Goal: Information Seeking & Learning: Learn about a topic

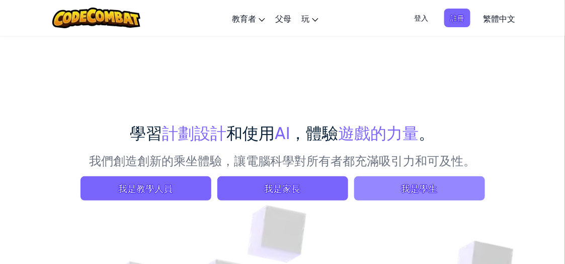
click at [421, 187] on font "我是學生" at bounding box center [419, 188] width 36 height 12
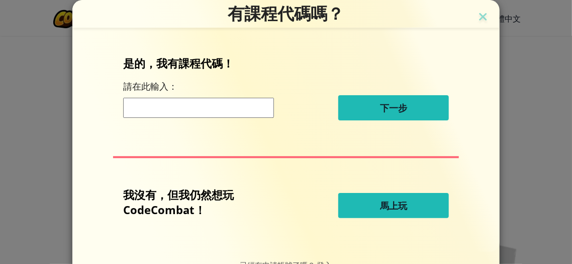
click at [403, 208] on font "馬上玩" at bounding box center [393, 205] width 27 height 12
select select "zh-HANT"
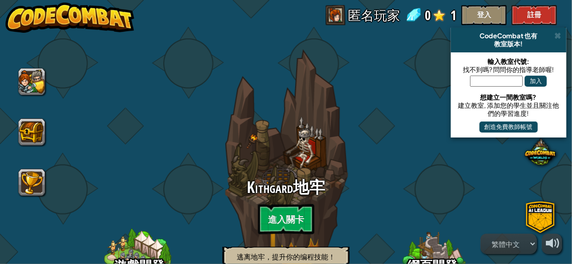
select select "zh-HANT"
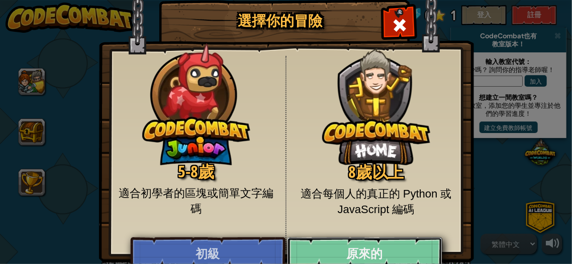
click at [333, 251] on link "原來的" at bounding box center [364, 252] width 155 height 30
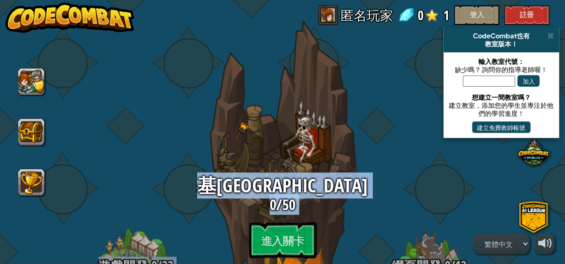
drag, startPoint x: 118, startPoint y: 242, endPoint x: 235, endPoint y: 245, distance: 117.8
click at [283, 245] on div "遊戲開發 0 / 22 未解鎖 學習如何建立自己的關係卡 完成 Kithgard 地牢即可解鎖 [PERSON_NAME]加德地牢 0 / 50 進入關卡 專…" at bounding box center [283, 194] width 0 height 319
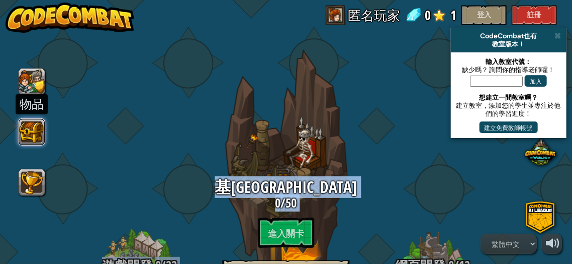
click at [42, 140] on button at bounding box center [31, 131] width 27 height 27
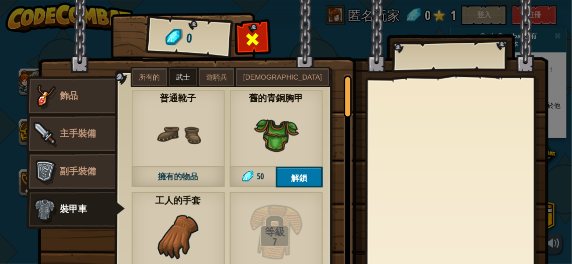
click at [245, 42] on span at bounding box center [253, 39] width 16 height 16
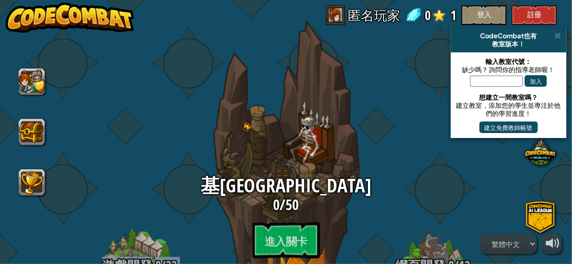
drag, startPoint x: 169, startPoint y: 153, endPoint x: 238, endPoint y: 157, distance: 69.6
